Goal: Information Seeking & Learning: Learn about a topic

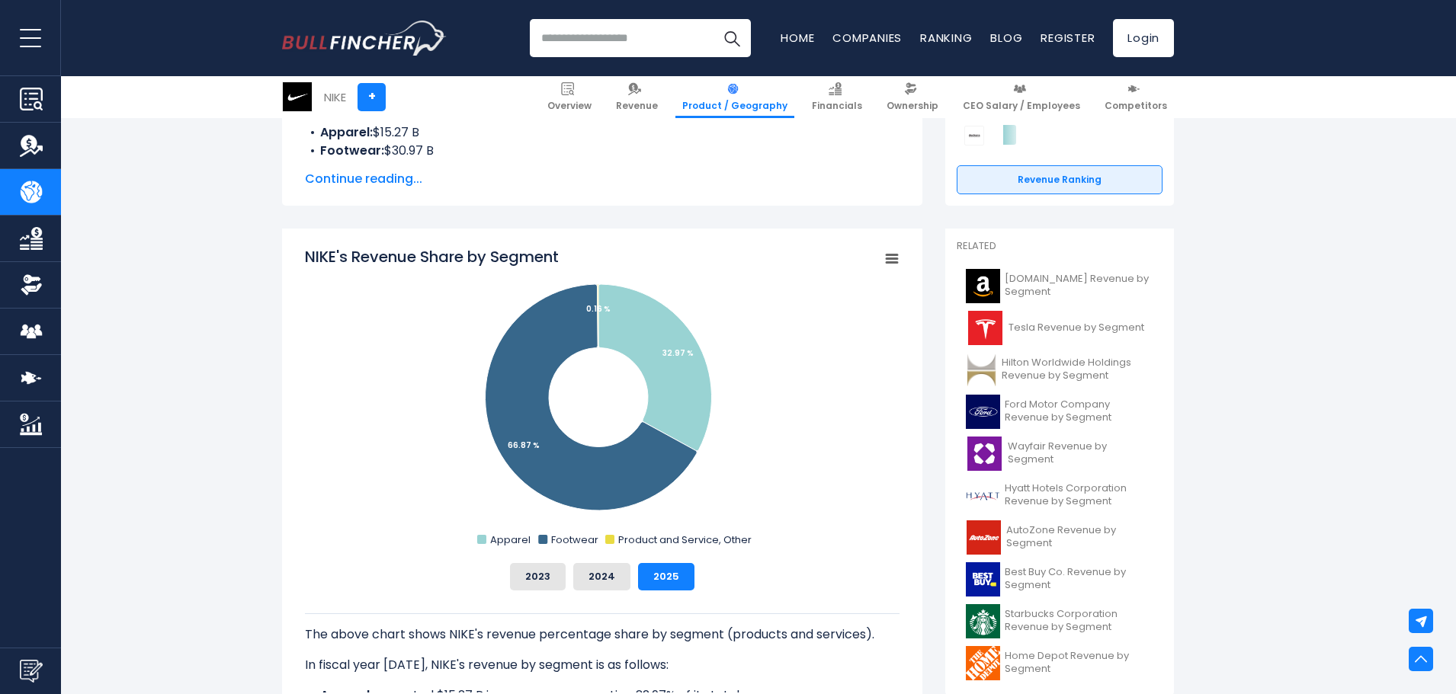
scroll to position [381, 0]
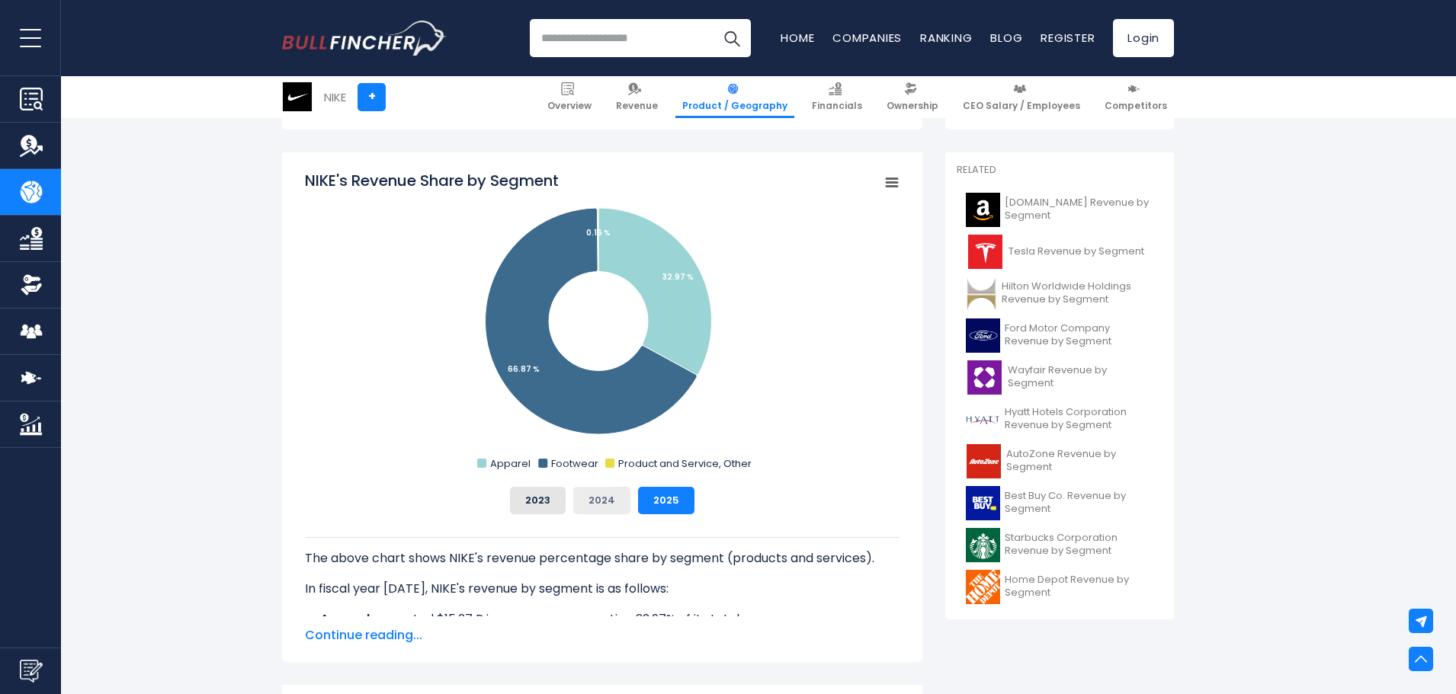
click at [591, 497] on button "2024" at bounding box center [601, 500] width 57 height 27
click at [543, 494] on button "2023" at bounding box center [538, 500] width 56 height 27
click at [612, 502] on button "2024" at bounding box center [601, 500] width 57 height 27
click at [540, 501] on button "2023" at bounding box center [538, 500] width 56 height 27
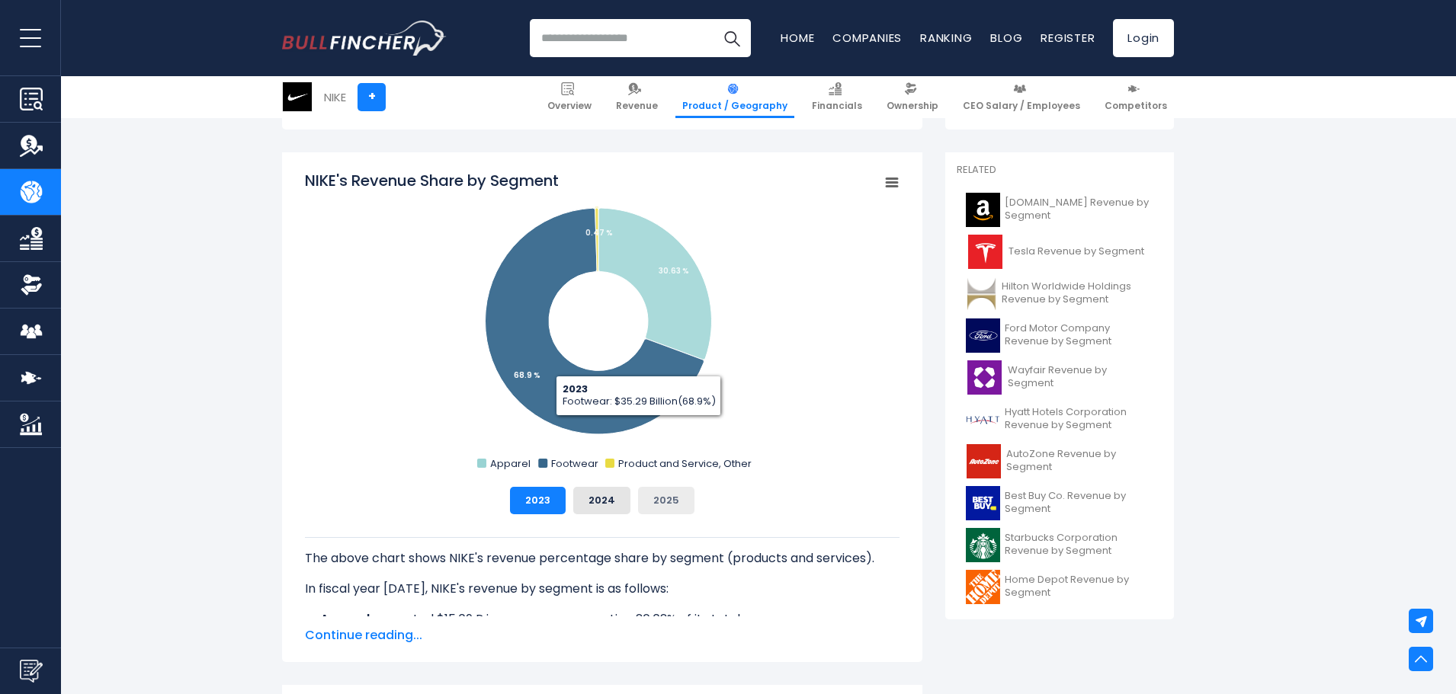
click at [643, 500] on button "2025" at bounding box center [666, 500] width 56 height 27
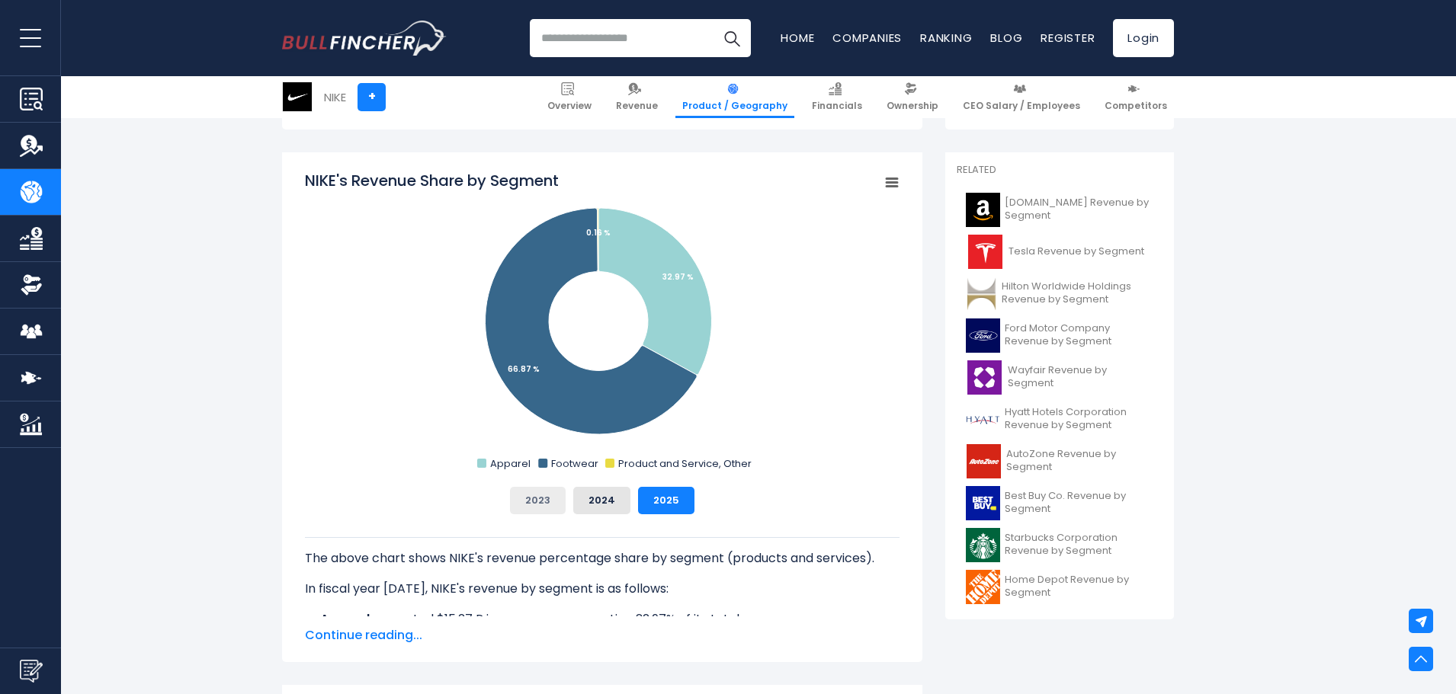
click at [539, 503] on button "2023" at bounding box center [538, 500] width 56 height 27
click at [588, 513] on button "2024" at bounding box center [601, 500] width 57 height 27
click at [655, 516] on div "The above chart shows NIKE's revenue percentage share by segment (products and …" at bounding box center [602, 565] width 594 height 102
click at [665, 492] on button "2025" at bounding box center [666, 500] width 56 height 27
click at [538, 505] on button "2023" at bounding box center [538, 500] width 56 height 27
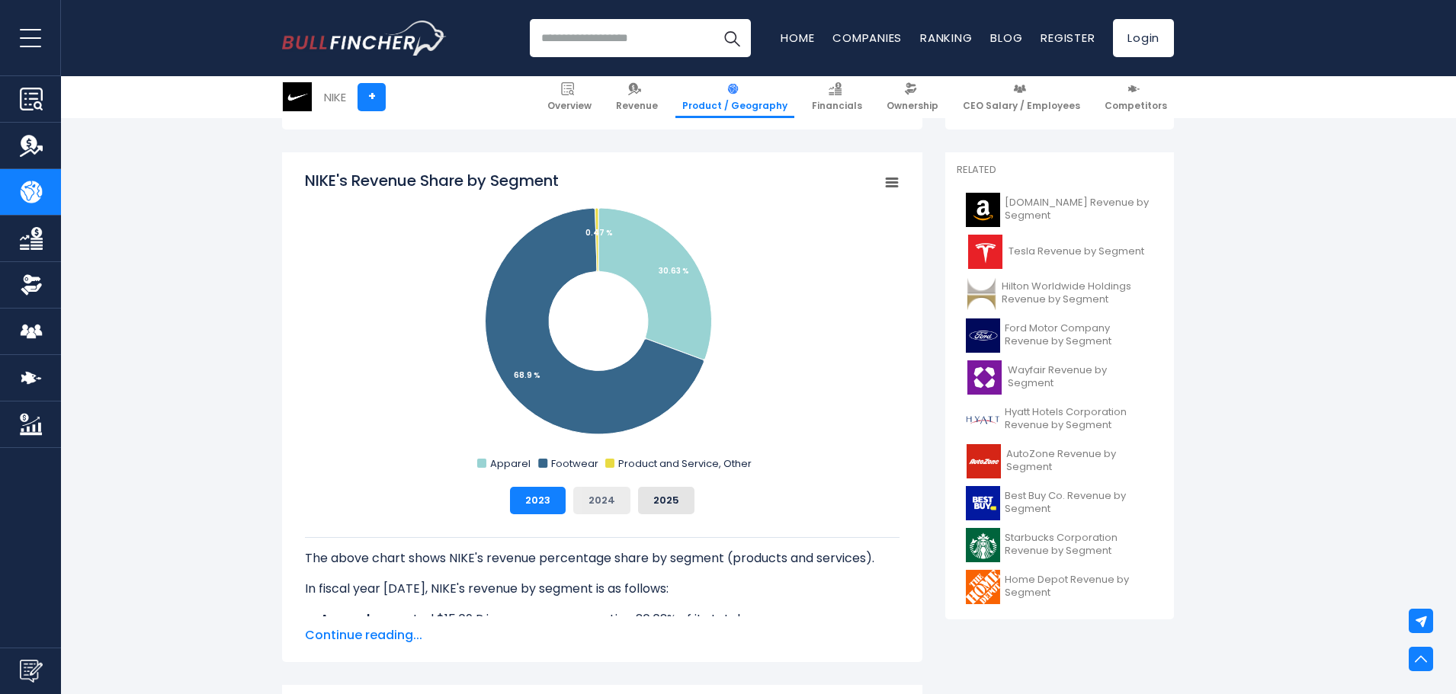
click at [605, 505] on button "2024" at bounding box center [601, 500] width 57 height 27
click at [649, 497] on button "2025" at bounding box center [666, 500] width 56 height 27
drag, startPoint x: 540, startPoint y: 499, endPoint x: 527, endPoint y: 501, distance: 13.0
click at [527, 501] on button "2023" at bounding box center [538, 500] width 56 height 27
click at [663, 498] on button "2025" at bounding box center [666, 500] width 56 height 27
